Goal: Task Accomplishment & Management: Manage account settings

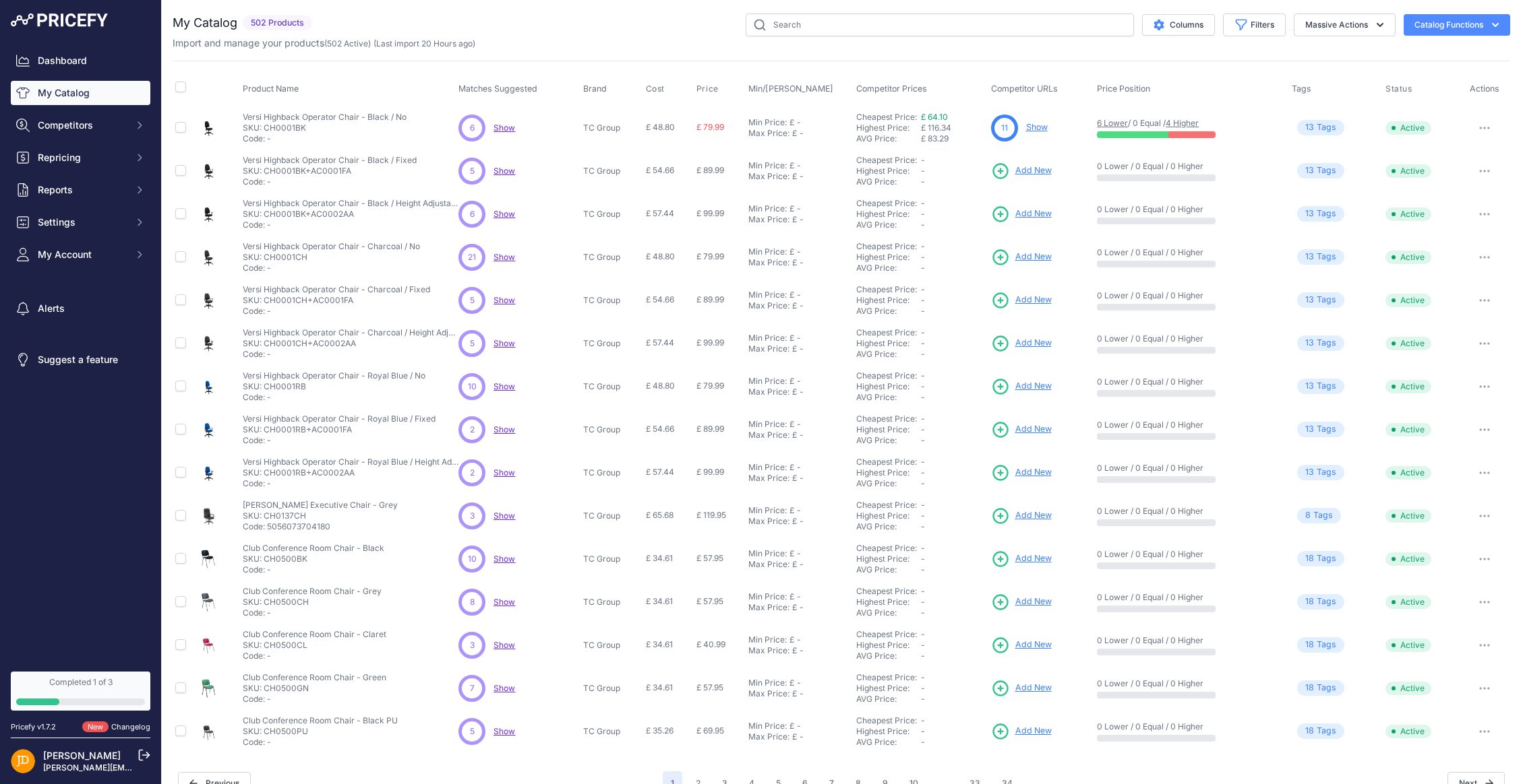
scroll to position [25, 0]
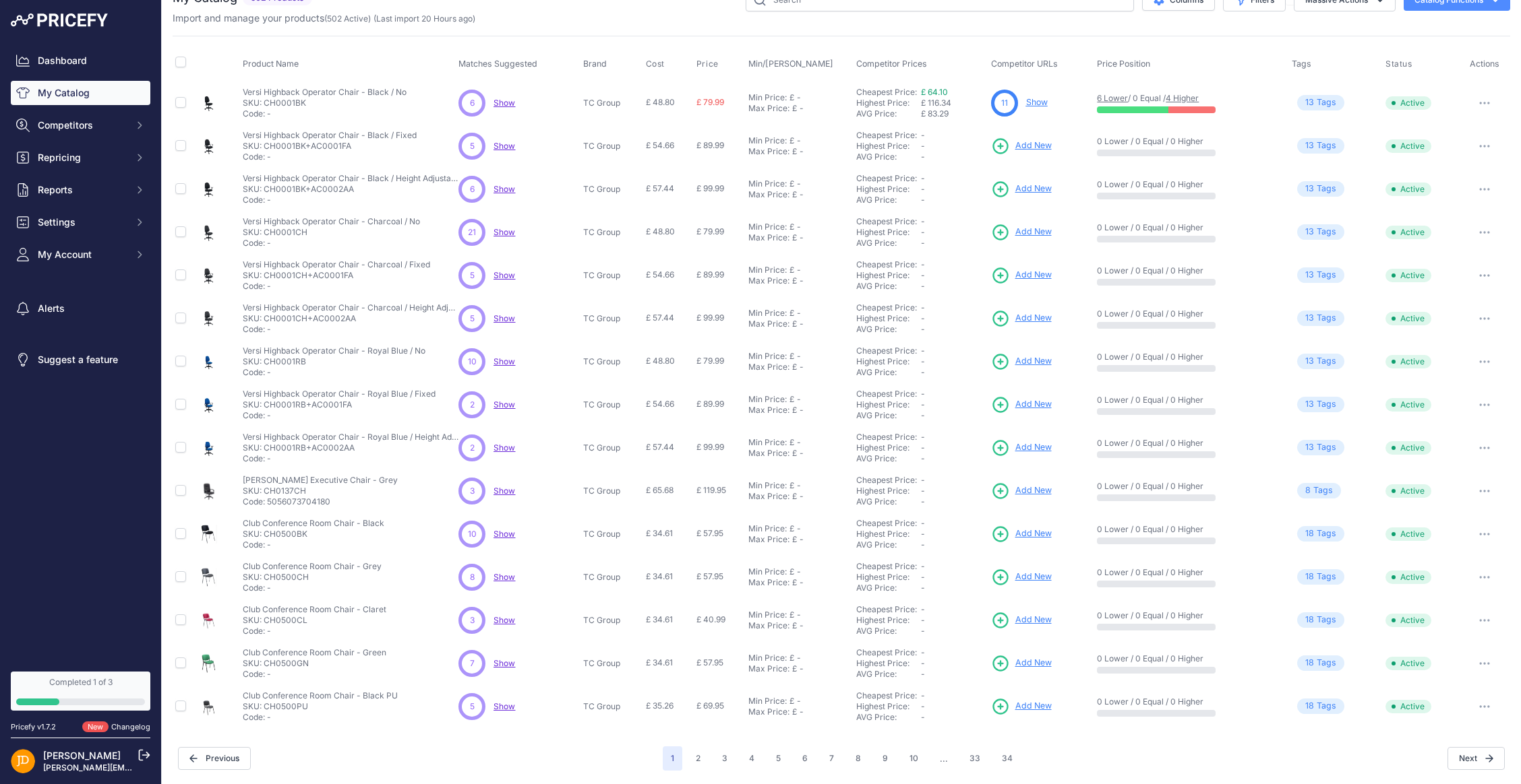
click at [701, 747] on button "2" at bounding box center [697, 758] width 21 height 24
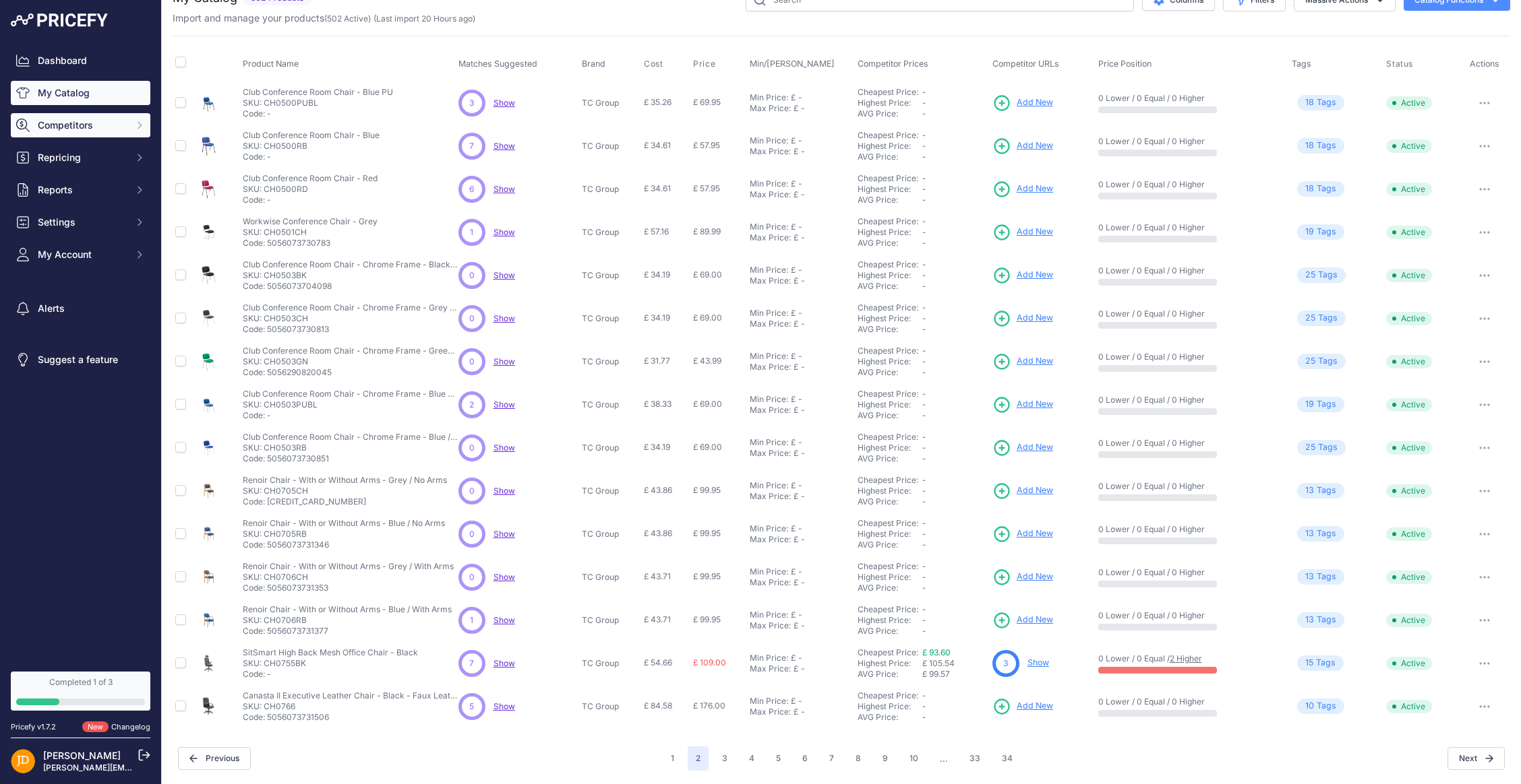
click at [64, 123] on span "Competitors" at bounding box center [82, 125] width 88 height 13
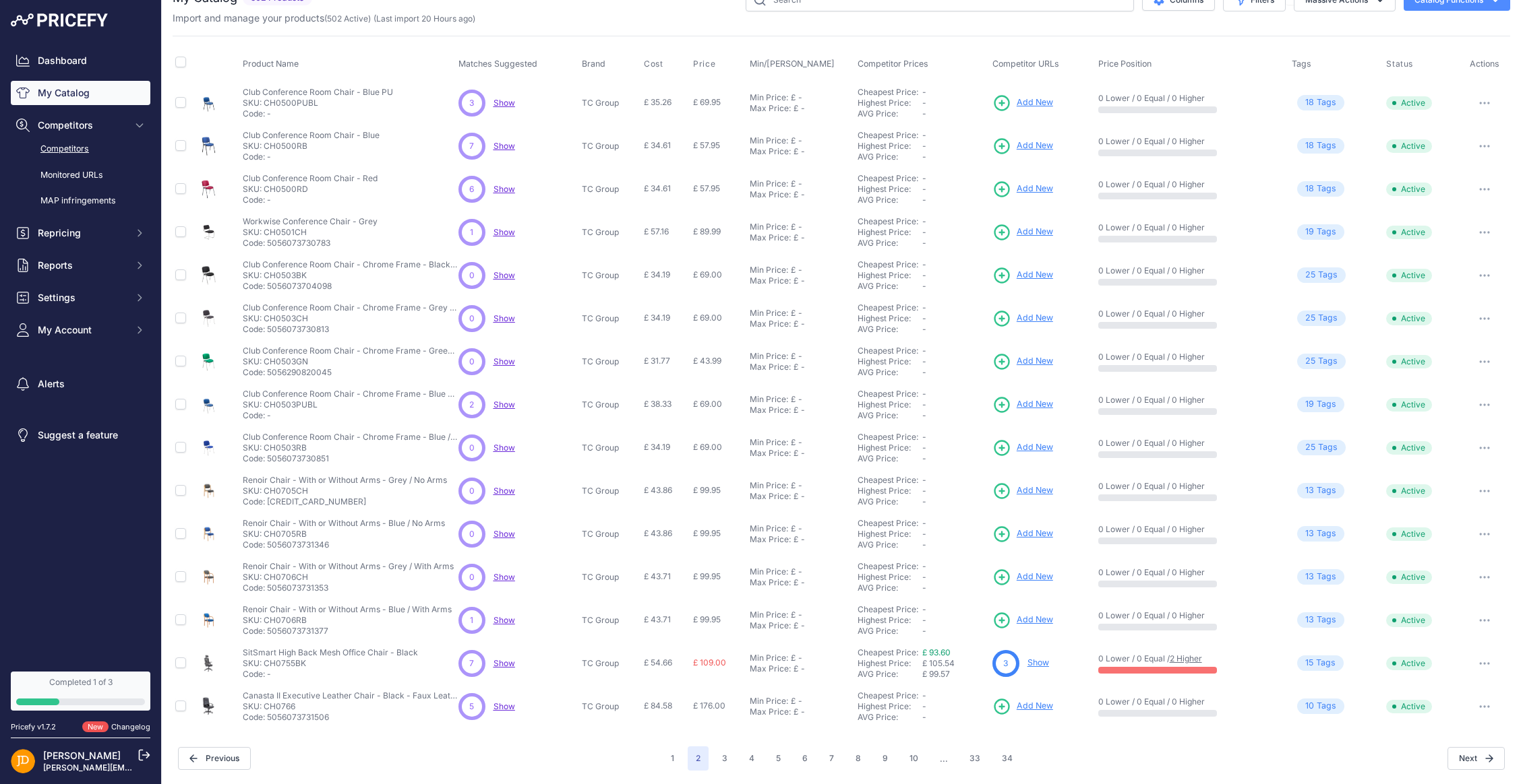
click at [64, 147] on link "Competitors" at bounding box center [80, 149] width 139 height 23
click at [66, 175] on link "Monitored URLs" at bounding box center [80, 175] width 139 height 23
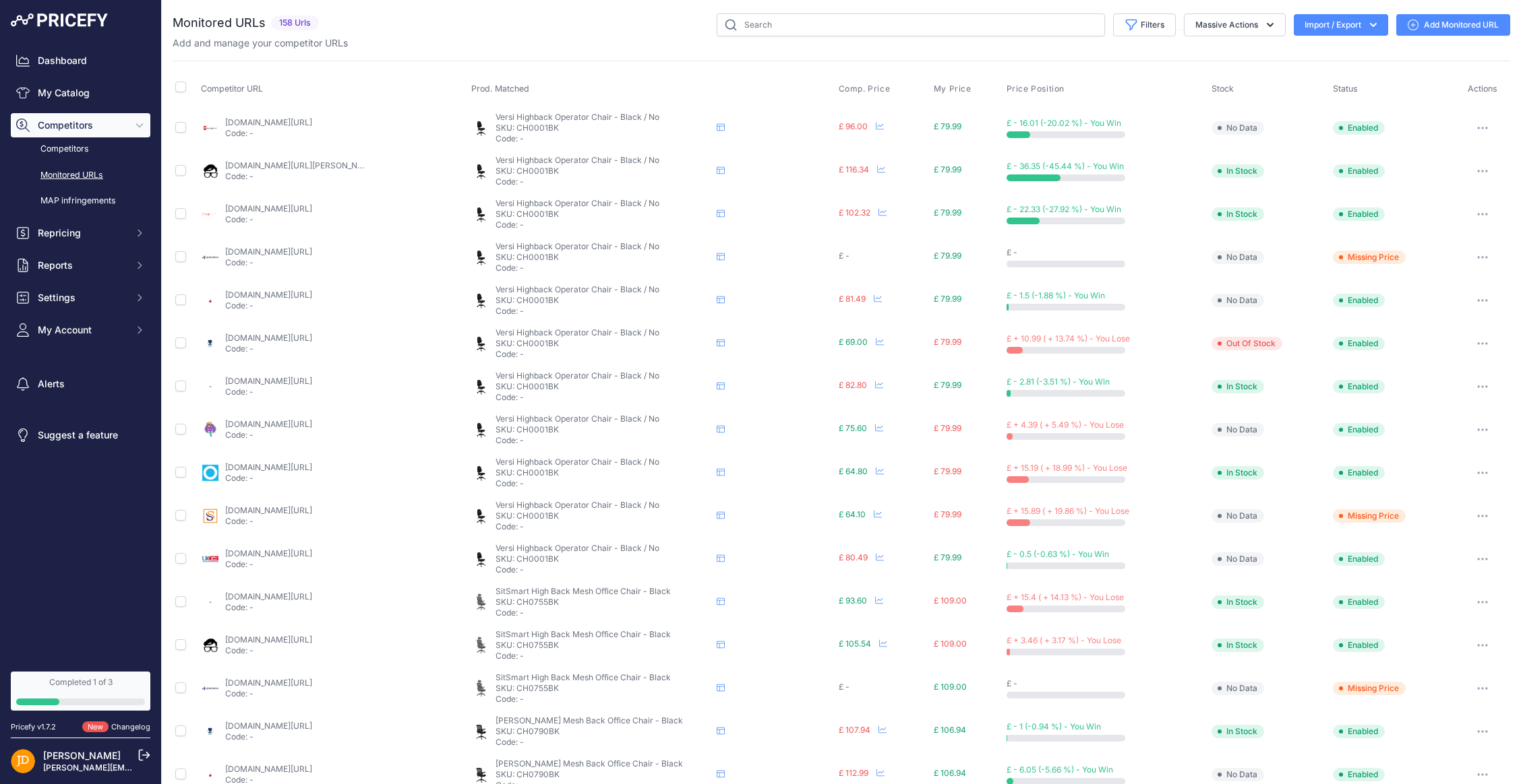
scroll to position [241, 0]
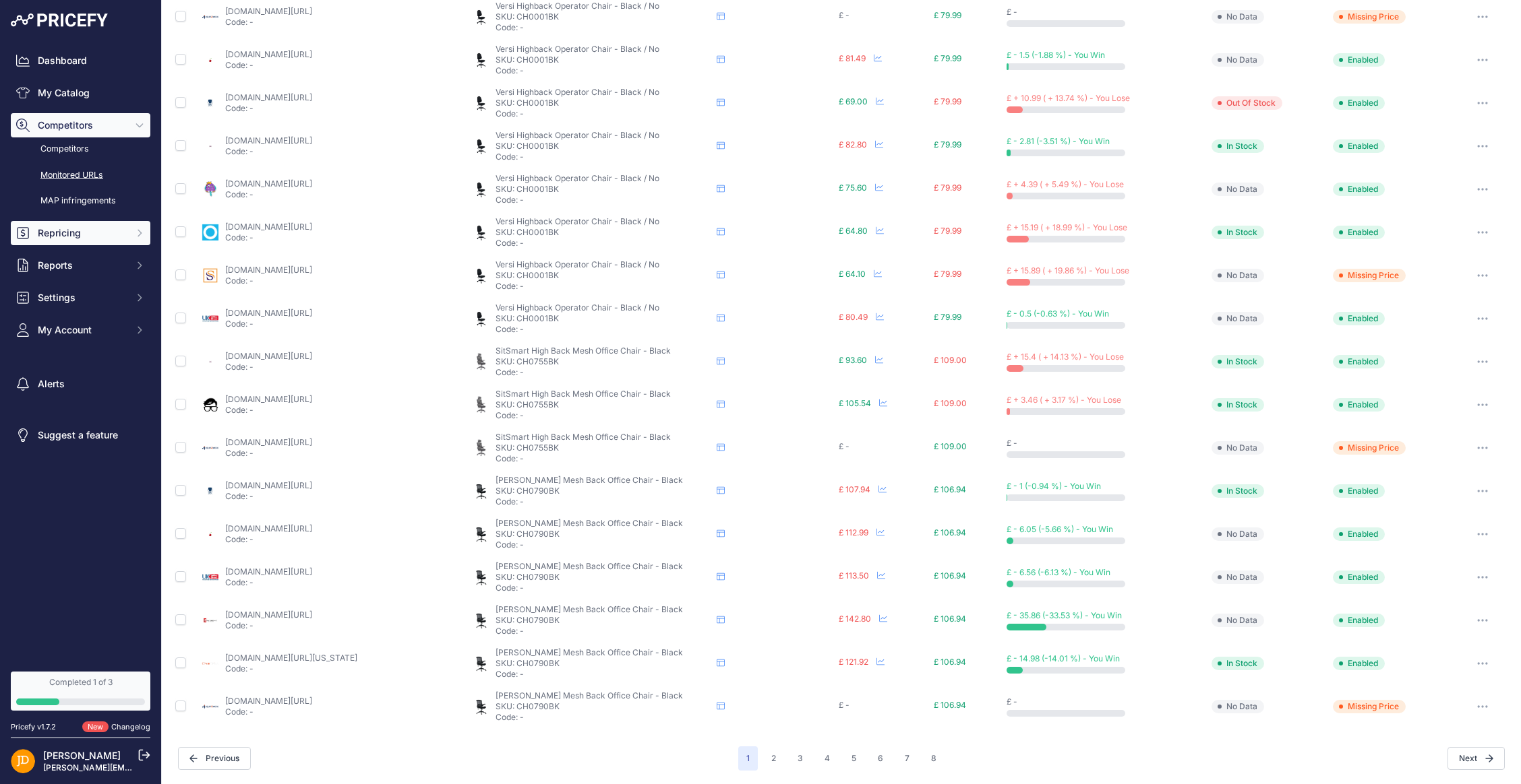
click at [66, 239] on span "Repricing" at bounding box center [82, 233] width 88 height 13
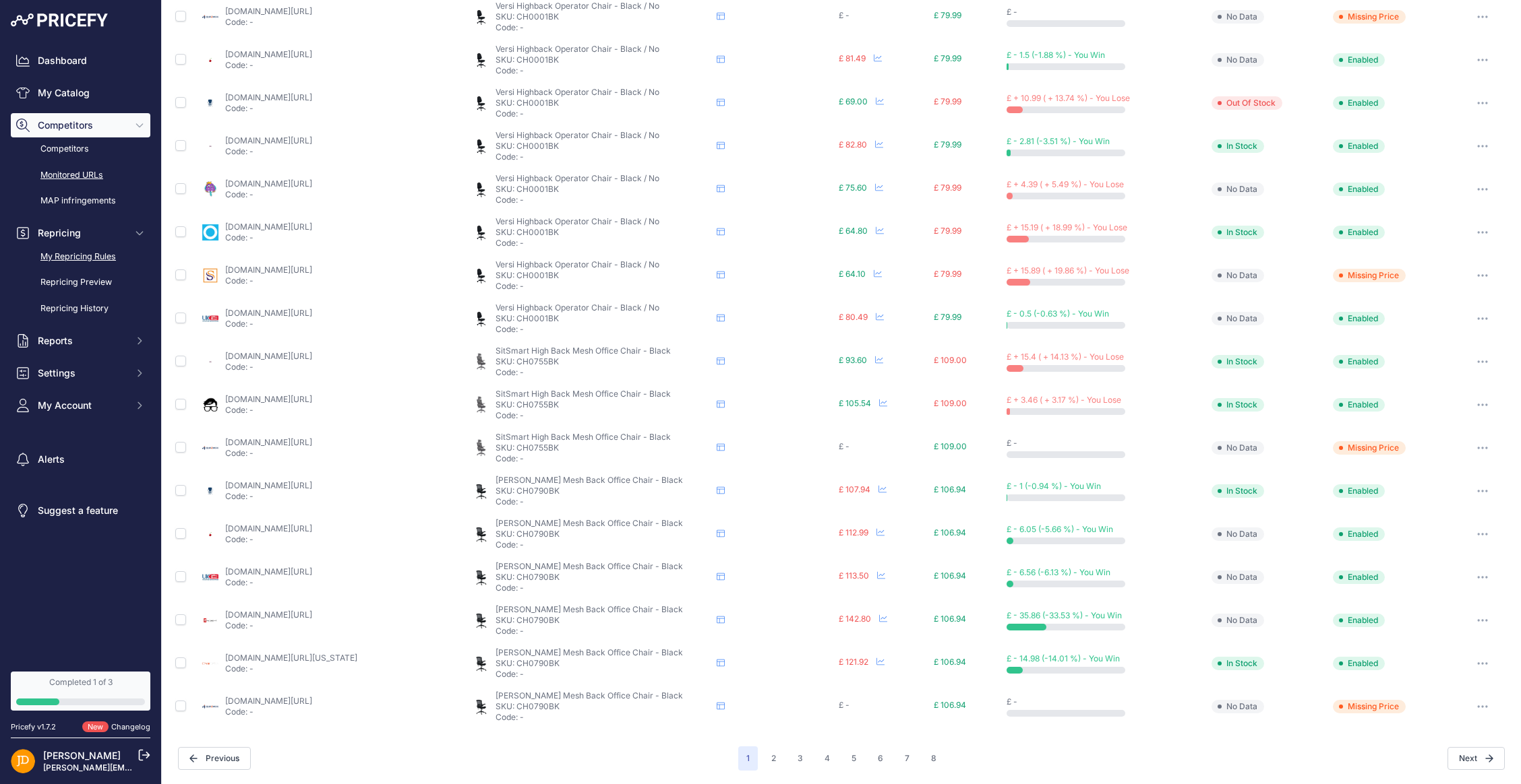
click at [61, 263] on link "My Repricing Rules" at bounding box center [80, 257] width 139 height 23
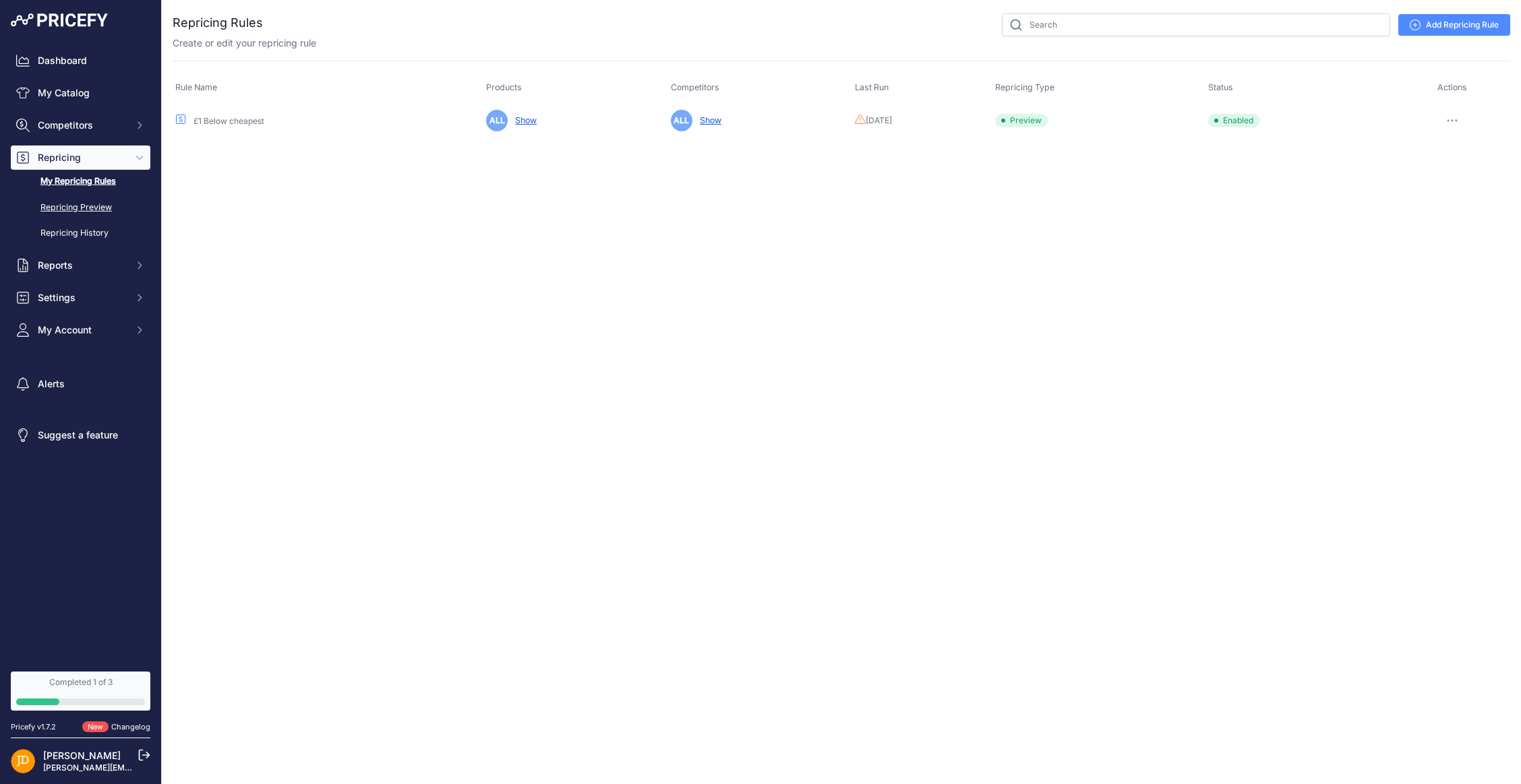
click at [56, 207] on link "Repricing Preview" at bounding box center [80, 207] width 139 height 23
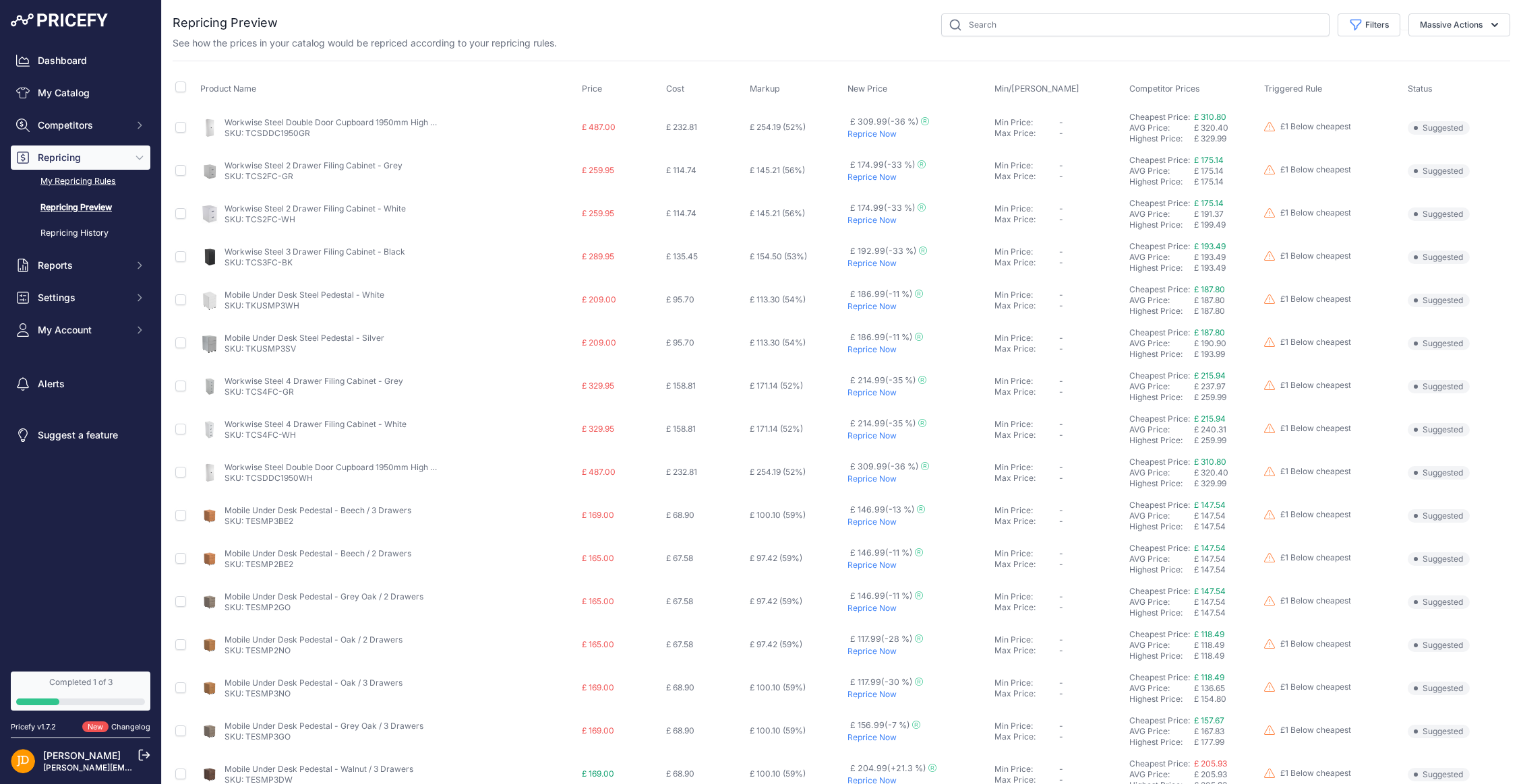
click at [71, 182] on link "My Repricing Rules" at bounding box center [80, 181] width 139 height 23
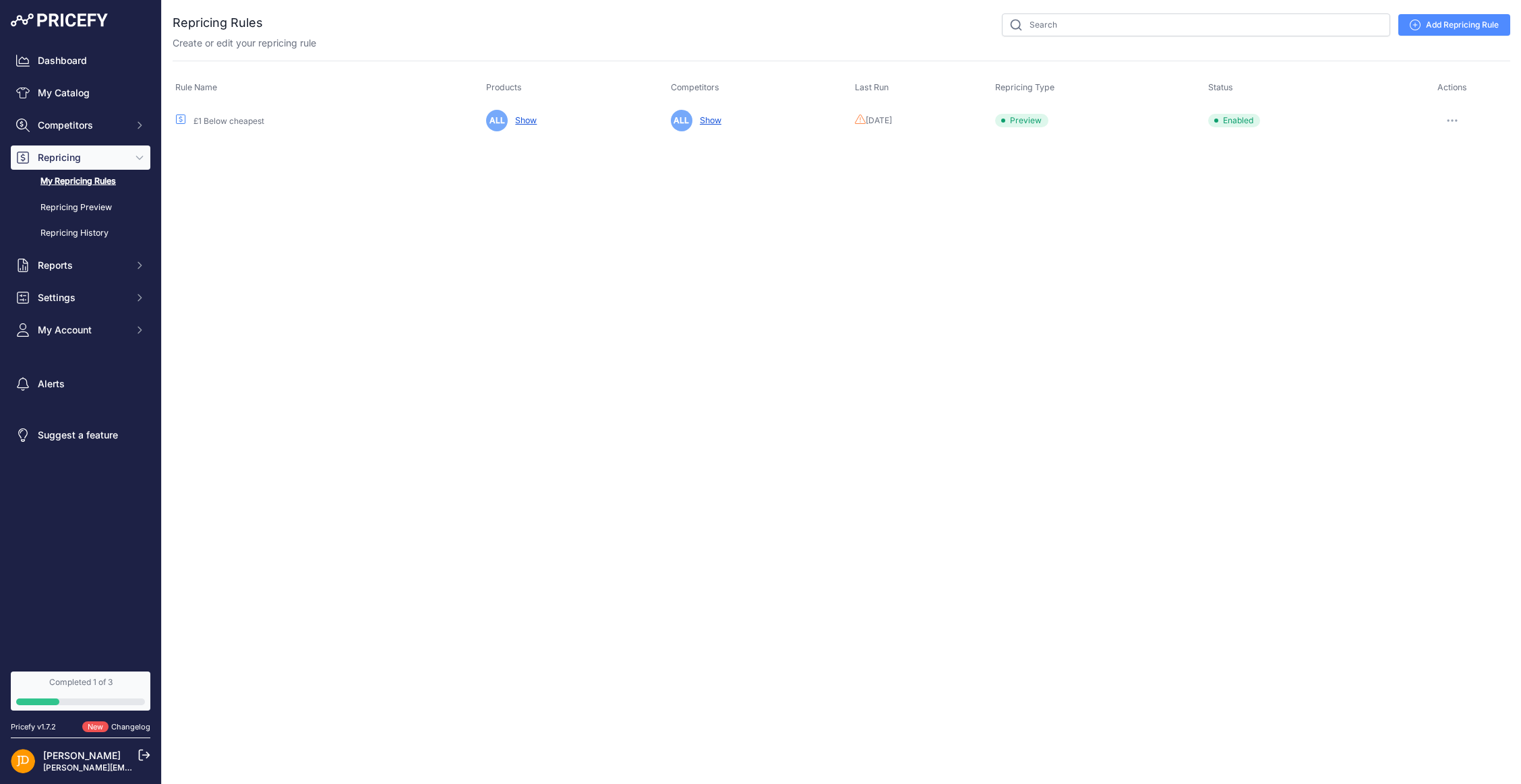
click at [1456, 119] on icon "button" at bounding box center [1452, 120] width 11 height 3
click at [1455, 168] on button "Run Preview" at bounding box center [1464, 171] width 86 height 22
click at [1460, 118] on button "button" at bounding box center [1456, 120] width 27 height 19
drag, startPoint x: 550, startPoint y: 238, endPoint x: 226, endPoint y: 241, distance: 324.0
click at [545, 239] on div "Close You are not connected to the internet." at bounding box center [841, 392] width 1359 height 784
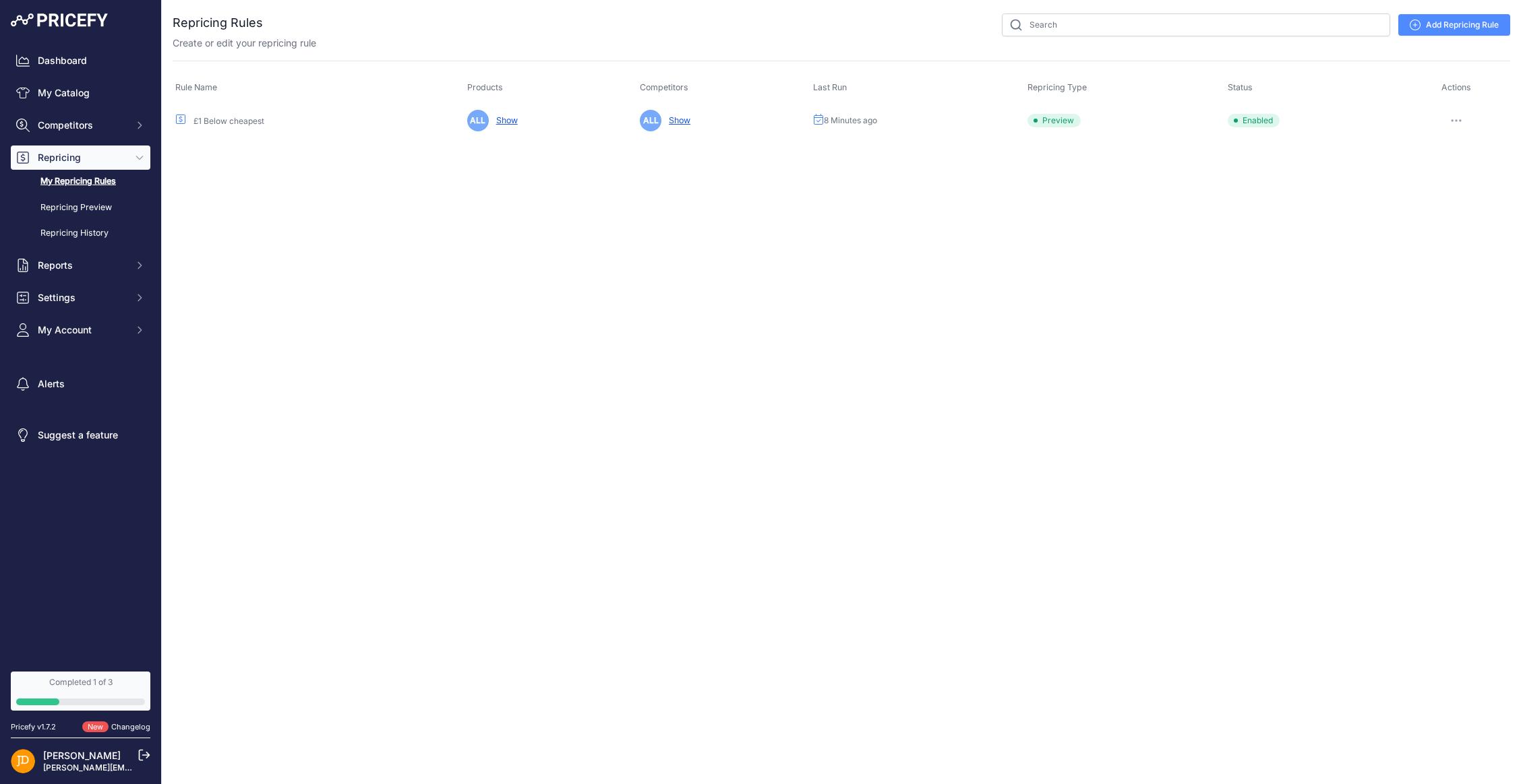
click at [1454, 114] on button "button" at bounding box center [1456, 120] width 27 height 19
click at [1446, 142] on link "Edit" at bounding box center [1464, 149] width 86 height 22
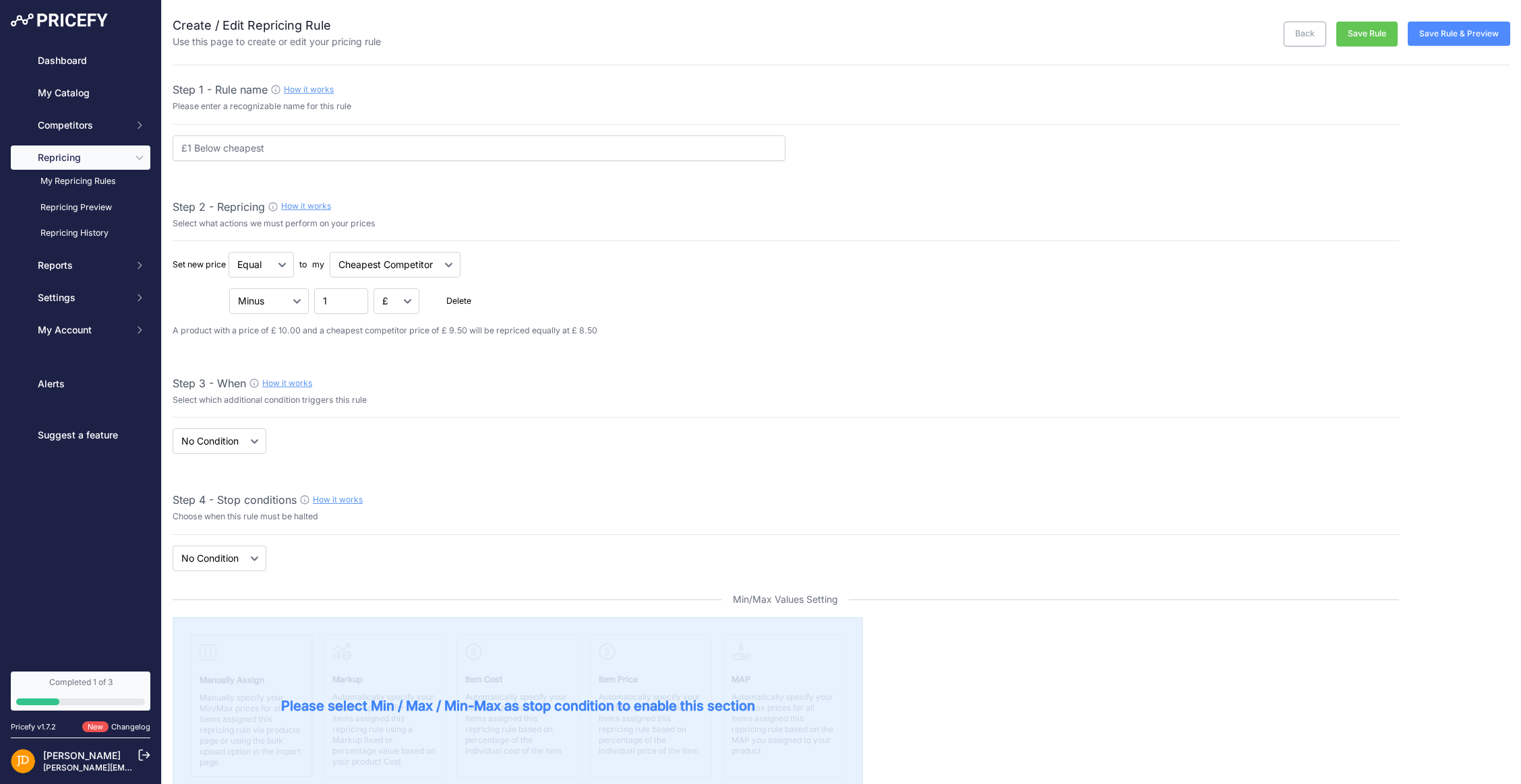
select select "7"
click at [51, 210] on link "Repricing Preview" at bounding box center [80, 207] width 139 height 23
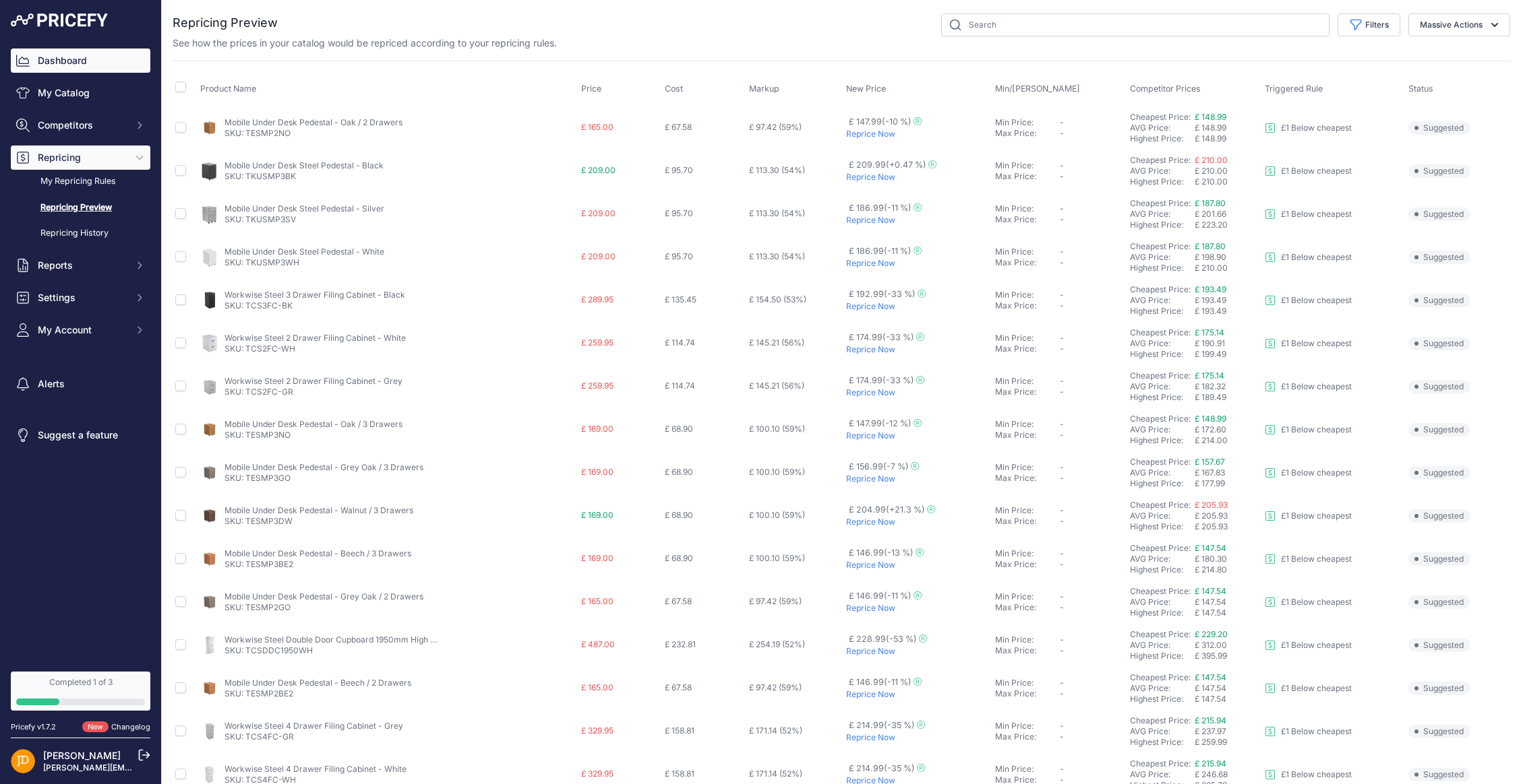
click at [44, 64] on link "Dashboard" at bounding box center [80, 60] width 139 height 24
